Goal: Transaction & Acquisition: Download file/media

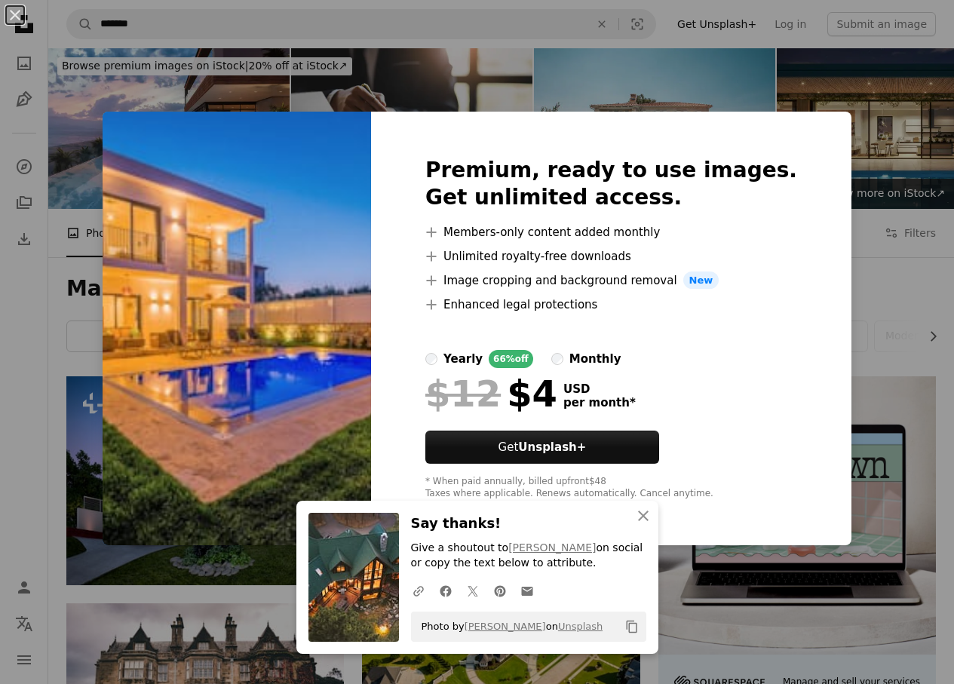
scroll to position [754, 0]
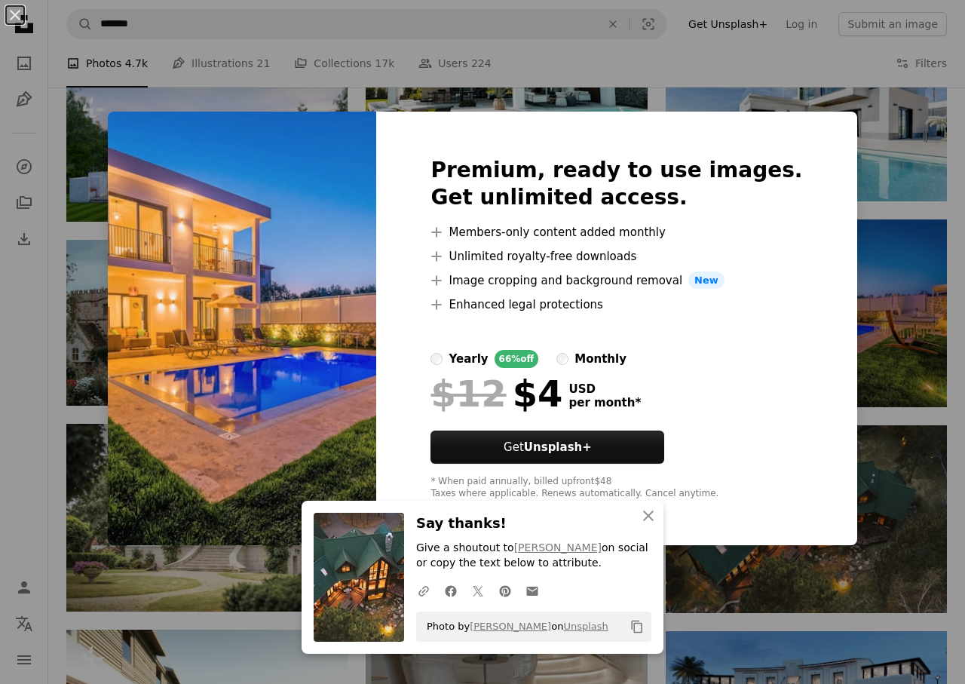
click at [876, 253] on div "An X shape An X shape Close Say thanks! Give a shoutout to [PERSON_NAME] on soc…" at bounding box center [482, 342] width 965 height 684
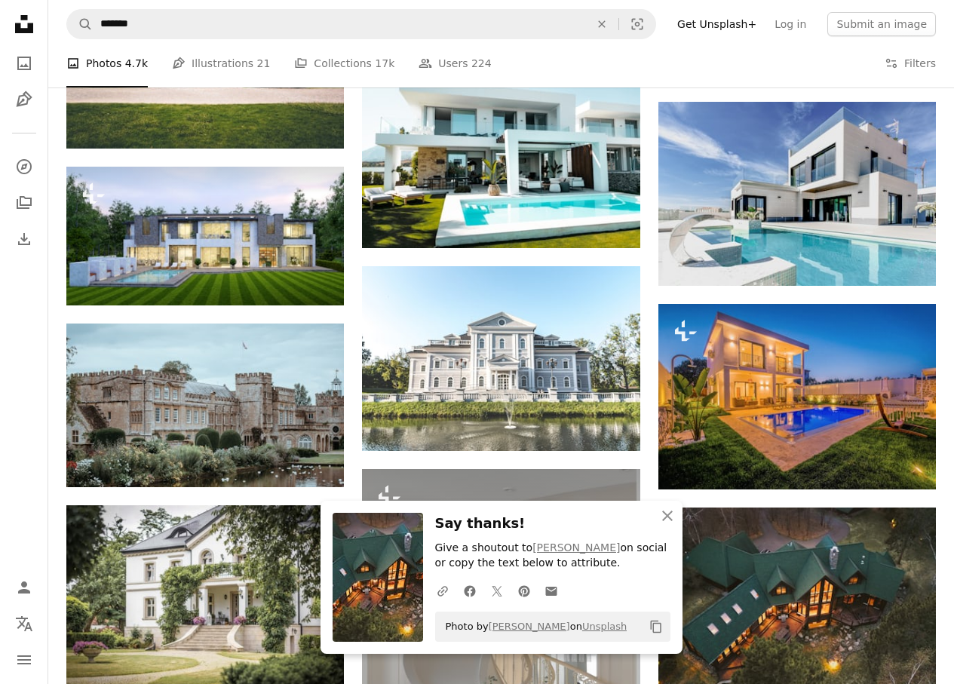
scroll to position [528, 0]
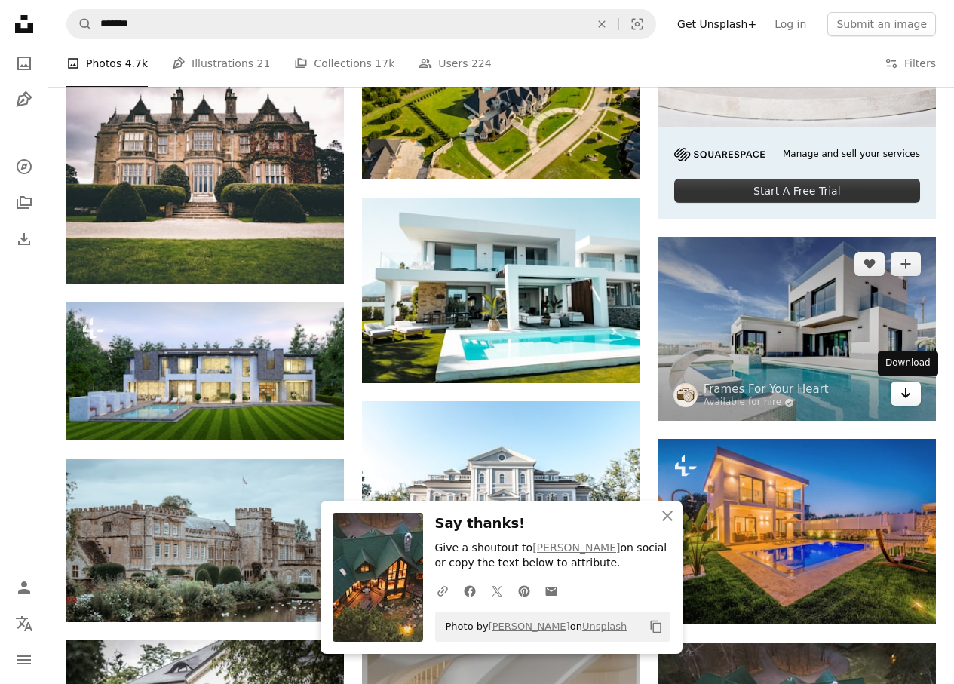
click at [906, 396] on icon "Download" at bounding box center [906, 393] width 10 height 11
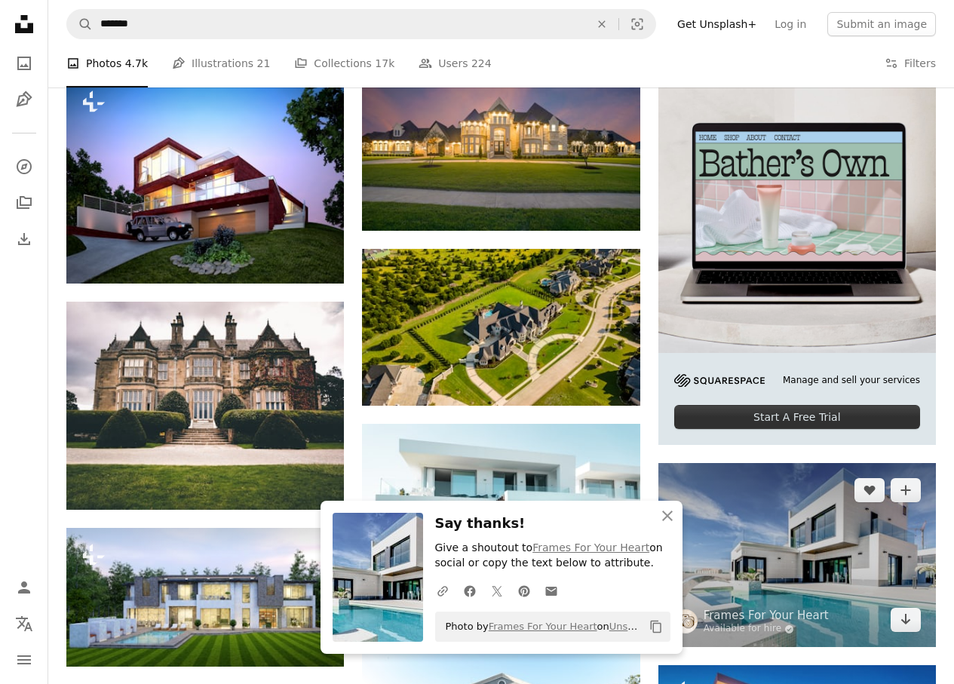
scroll to position [679, 0]
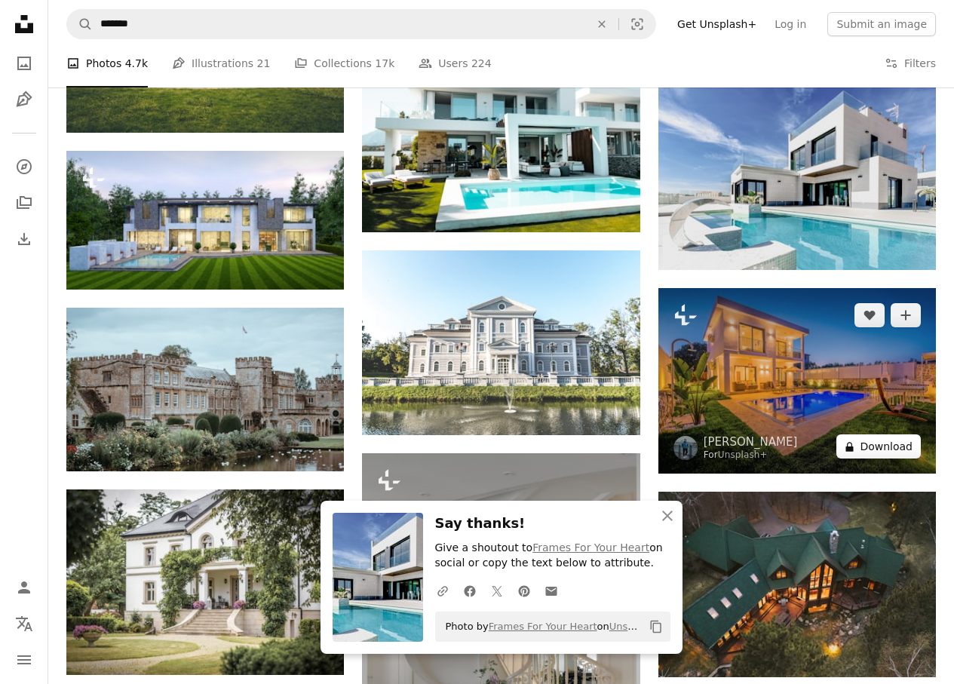
click at [883, 434] on button "A lock Download" at bounding box center [878, 446] width 84 height 24
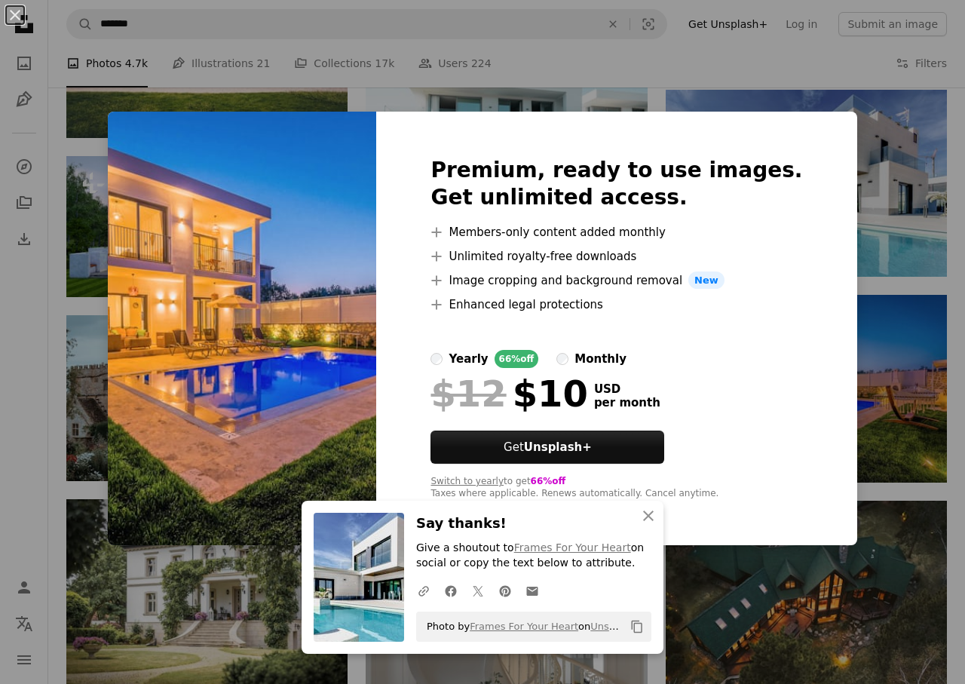
click at [466, 352] on label "yearly 66% off" at bounding box center [485, 359] width 108 height 18
click at [648, 511] on icon "An X shape" at bounding box center [648, 516] width 18 height 18
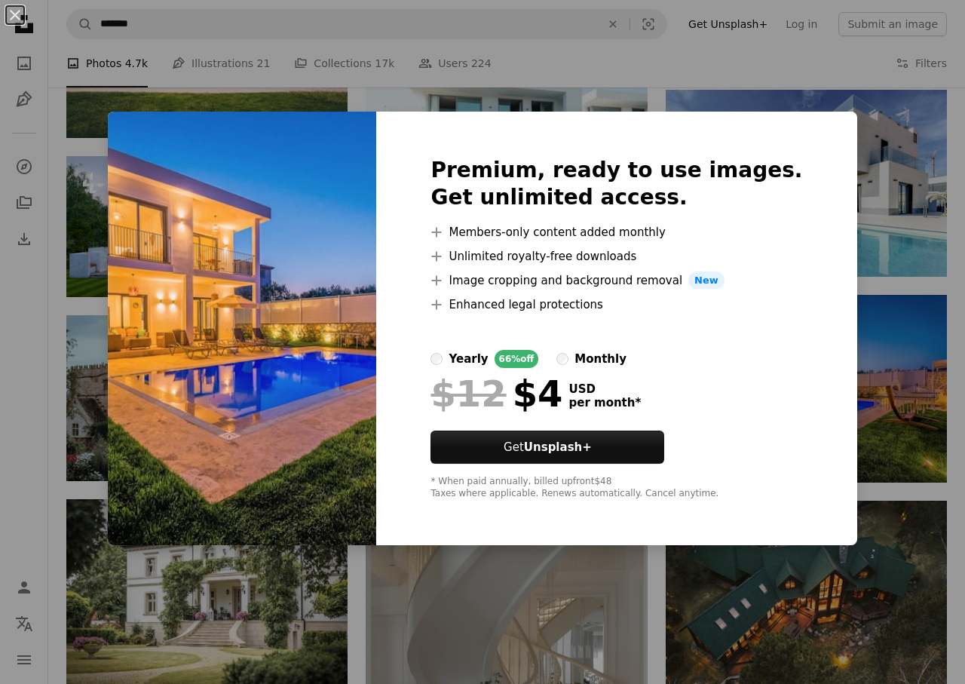
click at [843, 232] on div "An X shape Premium, ready to use images. Get unlimited access. A plus sign Memb…" at bounding box center [482, 342] width 965 height 684
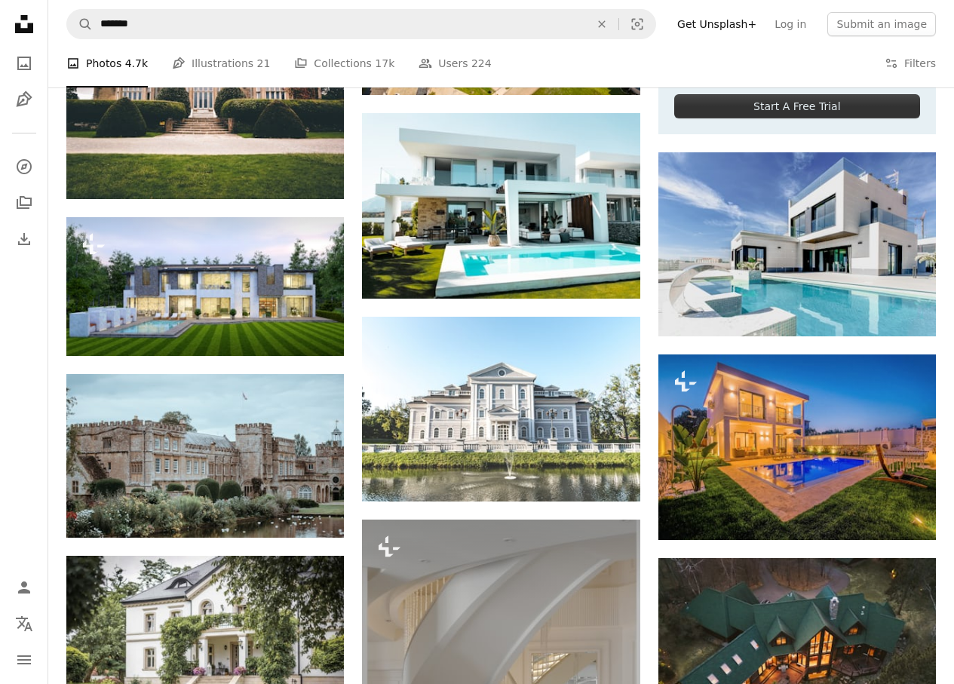
scroll to position [528, 0]
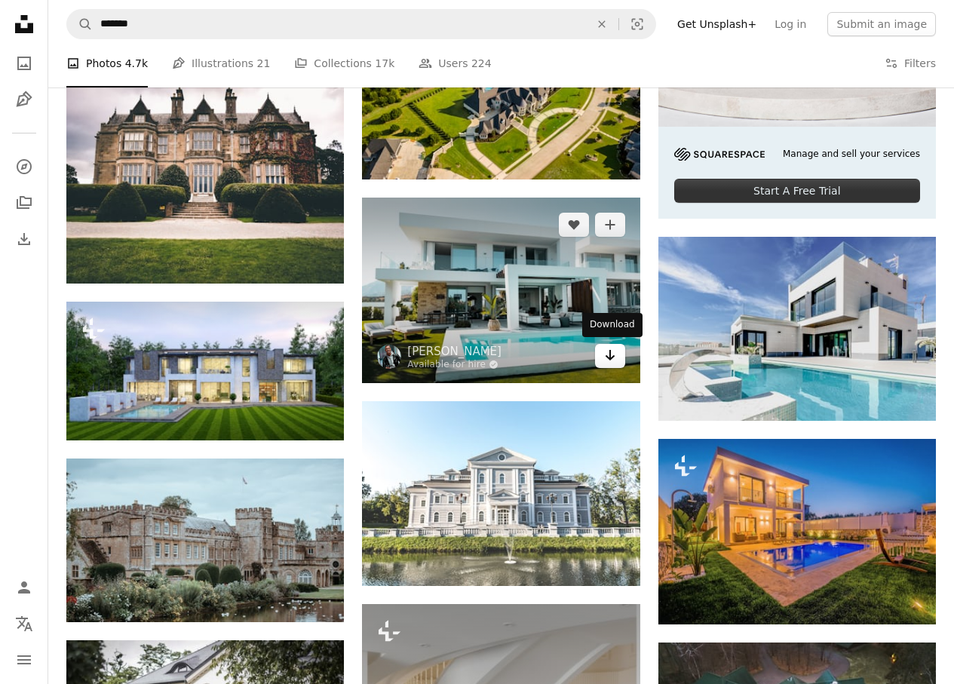
click at [603, 347] on link "Arrow pointing down" at bounding box center [610, 356] width 30 height 24
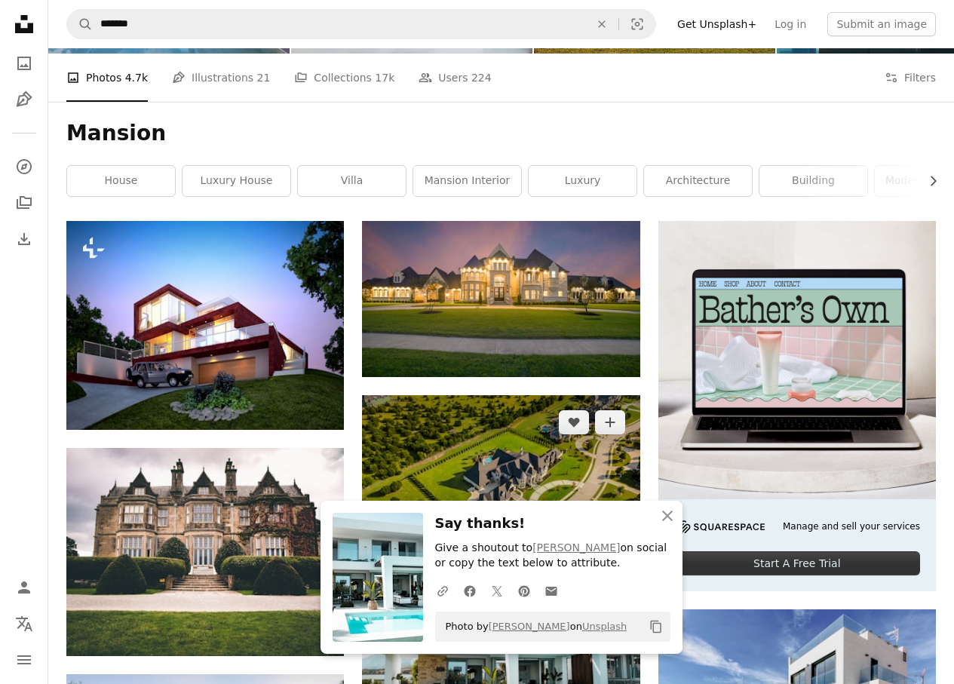
scroll to position [0, 0]
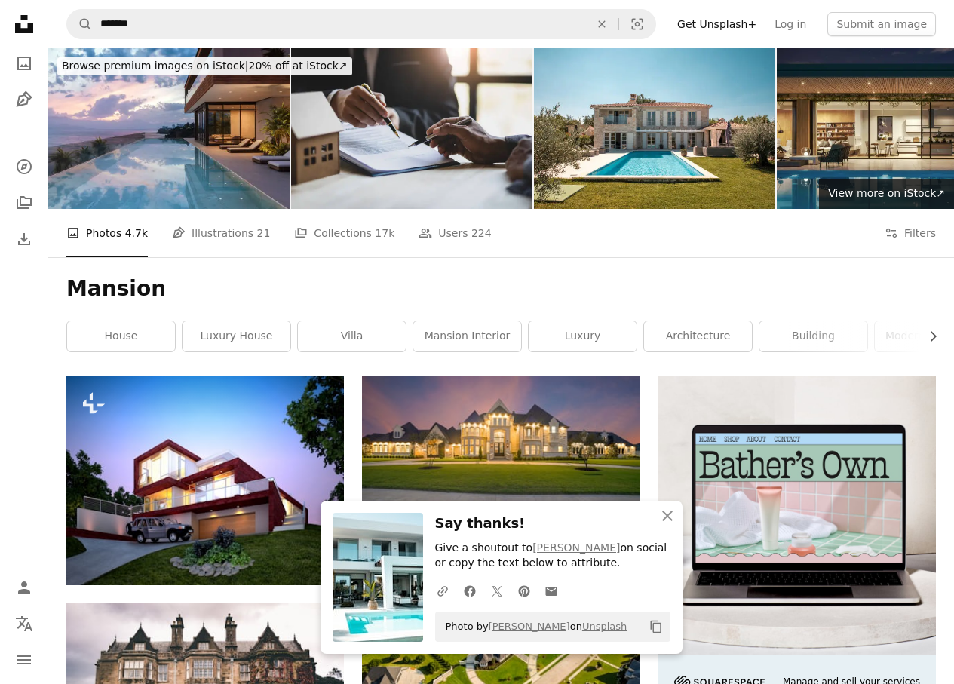
click at [606, 256] on div "A photo Photos 4.7k Pen Tool Illustrations 21 A stack of folders Collections 17…" at bounding box center [500, 233] width 869 height 48
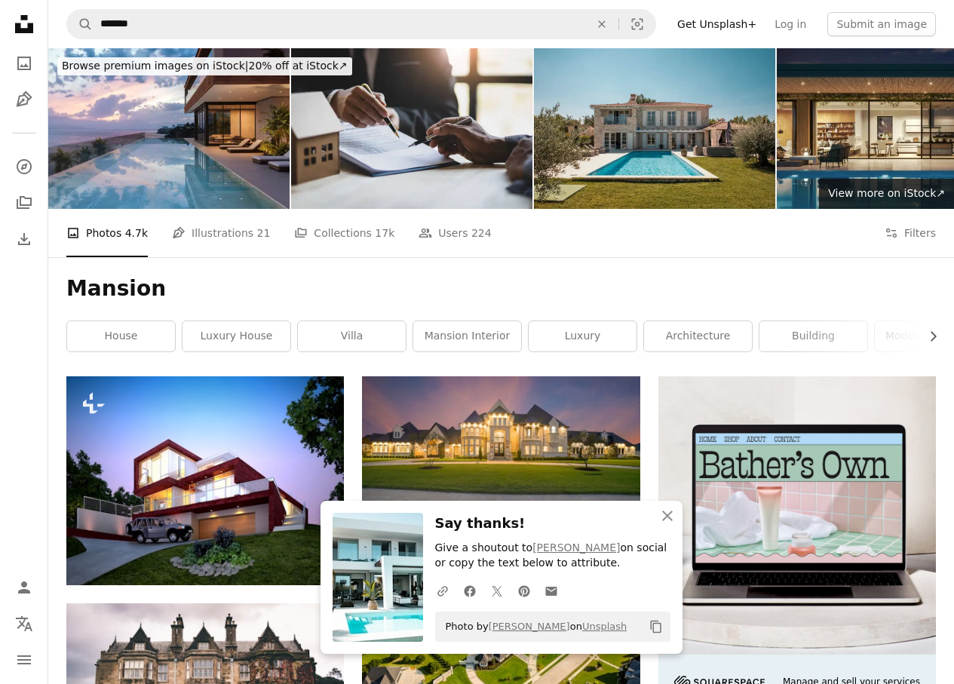
click at [658, 124] on img at bounding box center [654, 128] width 241 height 161
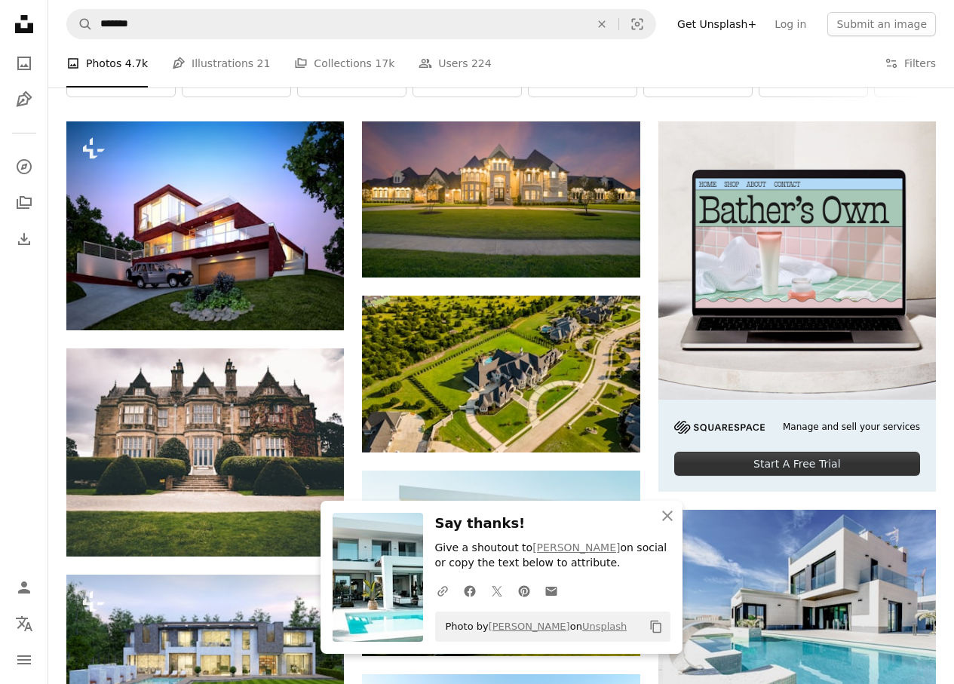
scroll to position [226, 0]
